Goal: Find specific page/section: Find specific page/section

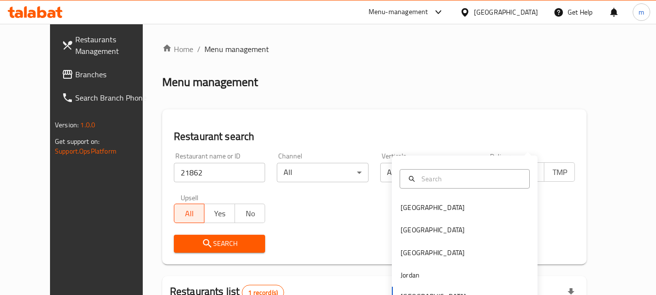
scroll to position [130, 0]
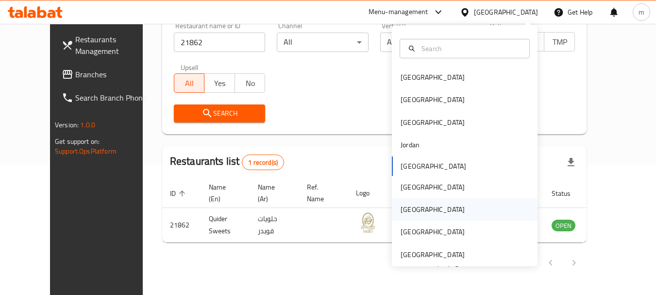
click at [404, 207] on div "[GEOGRAPHIC_DATA]" at bounding box center [433, 209] width 64 height 11
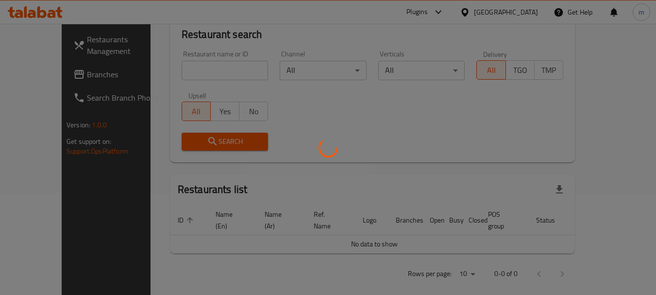
click at [33, 65] on div at bounding box center [328, 147] width 656 height 295
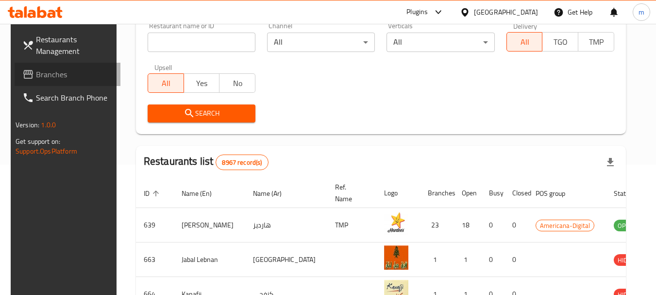
click at [36, 72] on span "Branches" at bounding box center [74, 74] width 77 height 12
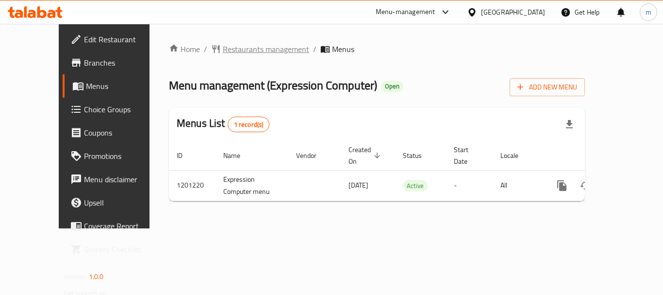
click at [237, 47] on span "Restaurants management" at bounding box center [266, 49] width 86 height 12
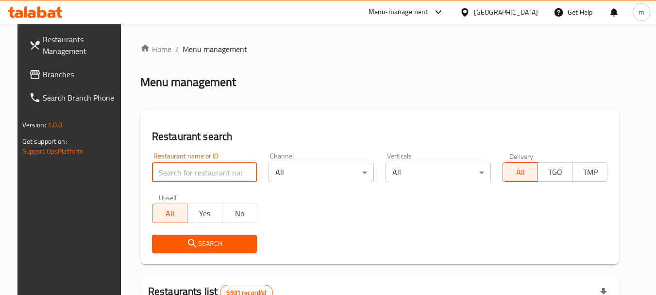
click at [171, 174] on input "search" at bounding box center [204, 172] width 105 height 19
paste input "24869"
type input "24869"
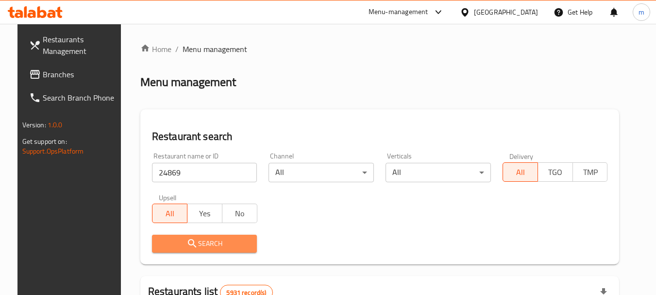
click at [195, 243] on span "Search" at bounding box center [205, 243] width 90 height 12
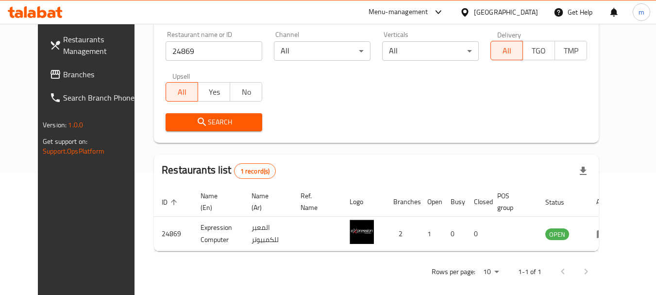
scroll to position [130, 0]
